Goal: Task Accomplishment & Management: Complete application form

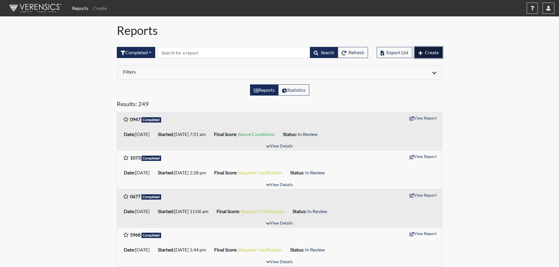
click at [426, 49] on button "Create" at bounding box center [428, 52] width 28 height 11
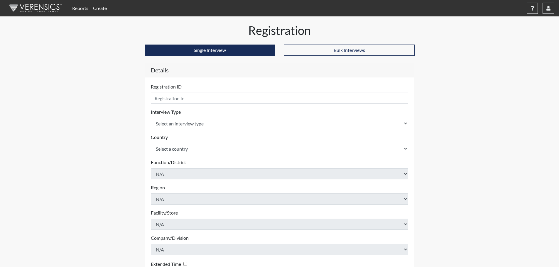
click at [179, 104] on form "Registration ID Please provide a registration ID. Interview Type Select an inte…" at bounding box center [279, 188] width 257 height 210
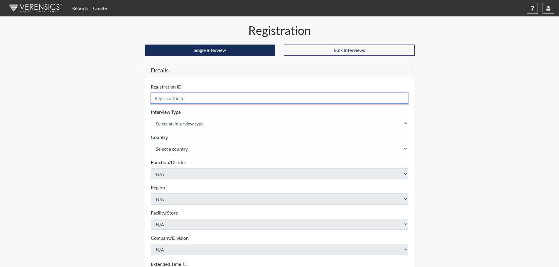
click at [177, 101] on input "text" at bounding box center [279, 98] width 257 height 11
type input "4191"
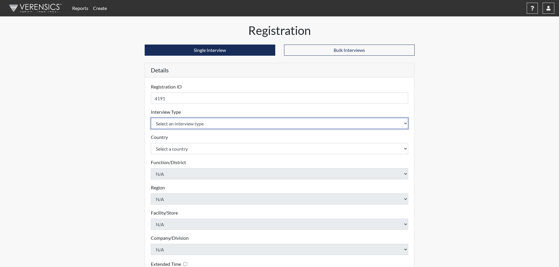
drag, startPoint x: 181, startPoint y: 121, endPoint x: 184, endPoint y: 124, distance: 4.6
click at [181, 121] on select "Select an interview type Pre-Employment" at bounding box center [279, 123] width 257 height 11
select select "c2470aee-a530-11ea-a930-026c882af335"
click at [151, 118] on select "Select an interview type Pre-Employment" at bounding box center [279, 123] width 257 height 11
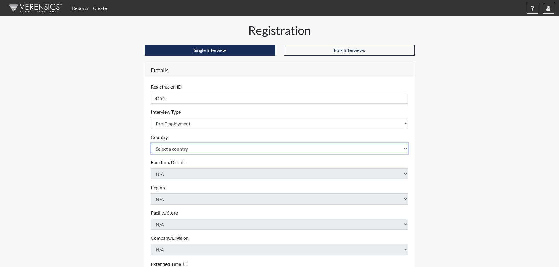
click at [181, 148] on select "Select a country [GEOGRAPHIC_DATA] [GEOGRAPHIC_DATA]" at bounding box center [279, 148] width 257 height 11
select select "united-states-of-[GEOGRAPHIC_DATA]"
click at [151, 143] on select "Select a country [GEOGRAPHIC_DATA] [GEOGRAPHIC_DATA]" at bounding box center [279, 148] width 257 height 11
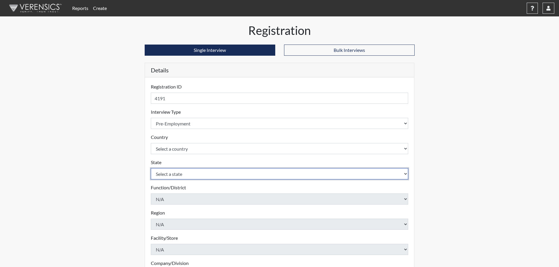
click at [181, 171] on select "Select a state [US_STATE] [US_STATE] [US_STATE] [US_STATE] [US_STATE] [US_STATE…" at bounding box center [279, 173] width 257 height 11
select select "CT"
click at [151, 168] on select "Select a state [US_STATE] [US_STATE] [US_STATE] [US_STATE] [US_STATE] [US_STATE…" at bounding box center [279, 173] width 257 height 11
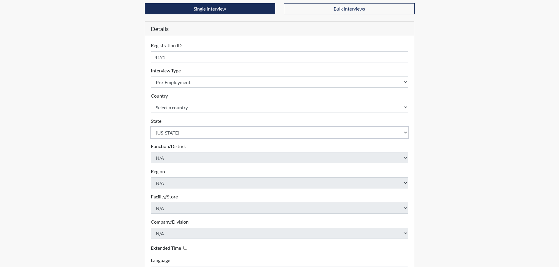
scroll to position [88, 0]
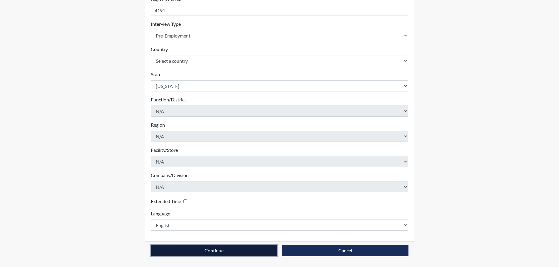
click at [220, 254] on button "Continue" at bounding box center [214, 250] width 126 height 11
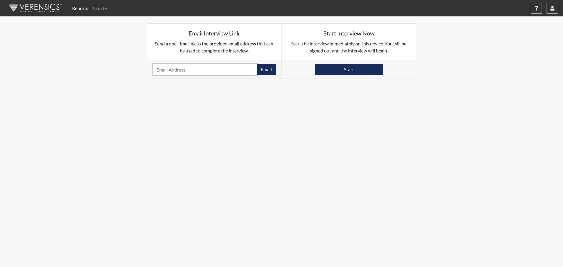
click at [179, 72] on input "email" at bounding box center [205, 69] width 104 height 11
paste input "[EMAIL_ADDRESS][DOMAIN_NAME]"
type input "[EMAIL_ADDRESS][DOMAIN_NAME]"
click at [265, 66] on button "Email" at bounding box center [266, 69] width 19 height 11
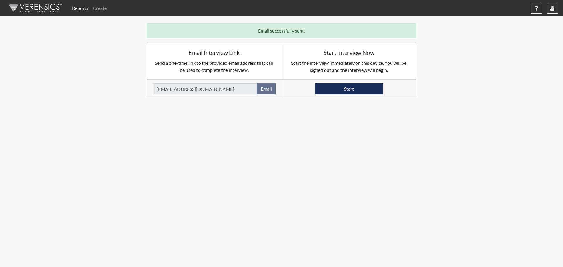
click at [62, 6] on img at bounding box center [34, 8] width 67 height 18
